Goal: Entertainment & Leisure: Consume media (video, audio)

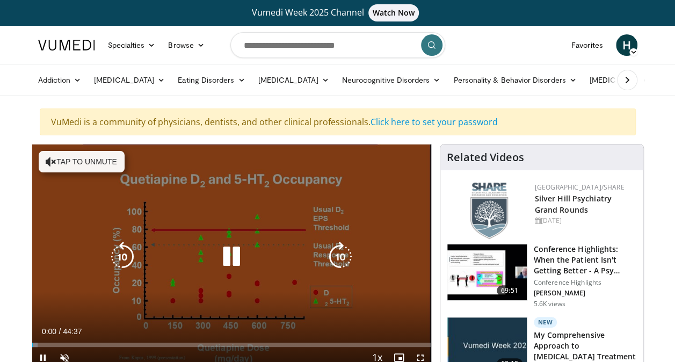
click at [50, 159] on icon "Video Player" at bounding box center [51, 161] width 11 height 11
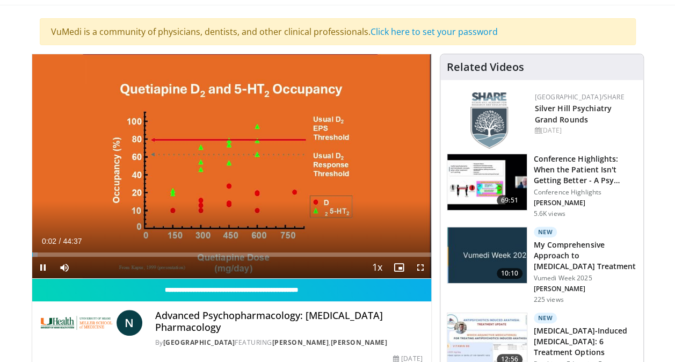
scroll to position [107, 0]
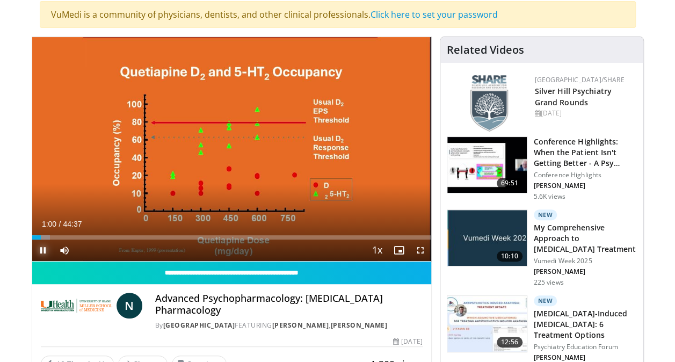
click at [42, 249] on span "Video Player" at bounding box center [42, 249] width 21 height 21
click at [43, 250] on span "Video Player" at bounding box center [42, 249] width 21 height 21
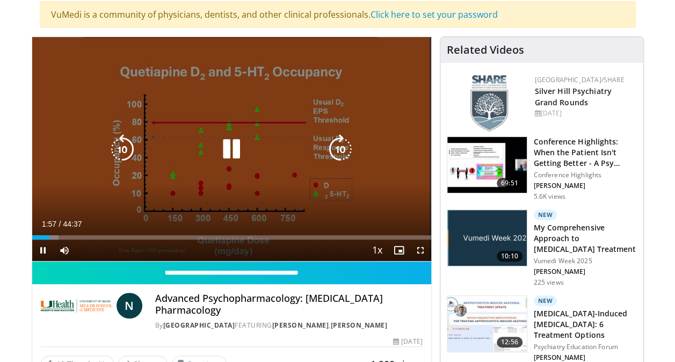
click at [42, 250] on video-js "**********" at bounding box center [231, 149] width 399 height 224
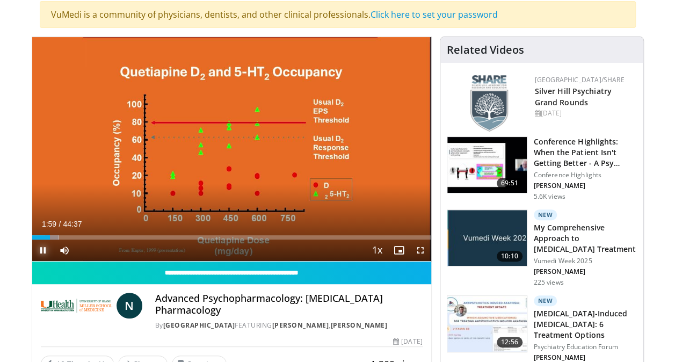
click at [40, 249] on span "Video Player" at bounding box center [42, 249] width 21 height 21
click at [43, 252] on span "Video Player" at bounding box center [42, 249] width 21 height 21
click at [40, 251] on span "Video Player" at bounding box center [42, 249] width 21 height 21
click at [43, 248] on span "Video Player" at bounding box center [42, 249] width 21 height 21
click at [40, 250] on span "Video Player" at bounding box center [42, 249] width 21 height 21
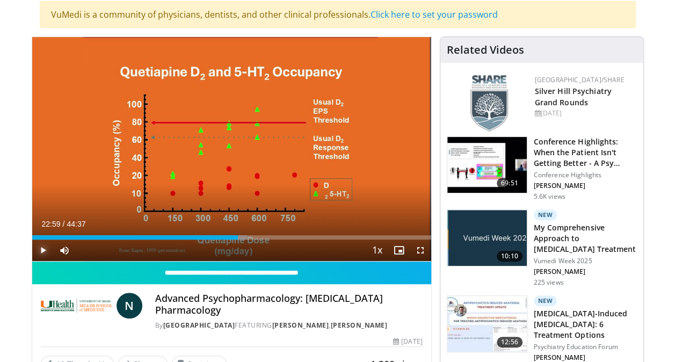
click at [43, 249] on span "Video Player" at bounding box center [42, 249] width 21 height 21
click at [42, 247] on span "Video Player" at bounding box center [42, 249] width 21 height 21
click at [43, 249] on span "Video Player" at bounding box center [42, 249] width 21 height 21
click at [42, 251] on span "Video Player" at bounding box center [42, 249] width 21 height 21
